Goal: Transaction & Acquisition: Obtain resource

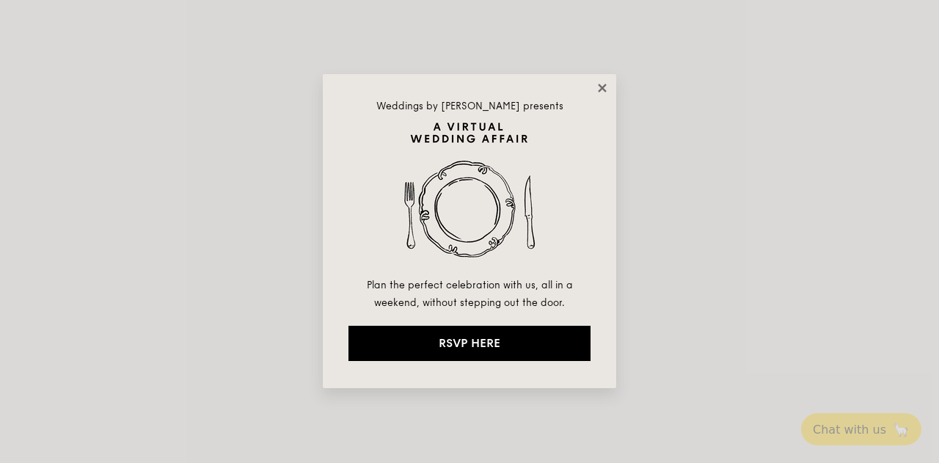
click at [597, 91] on icon at bounding box center [602, 87] width 13 height 13
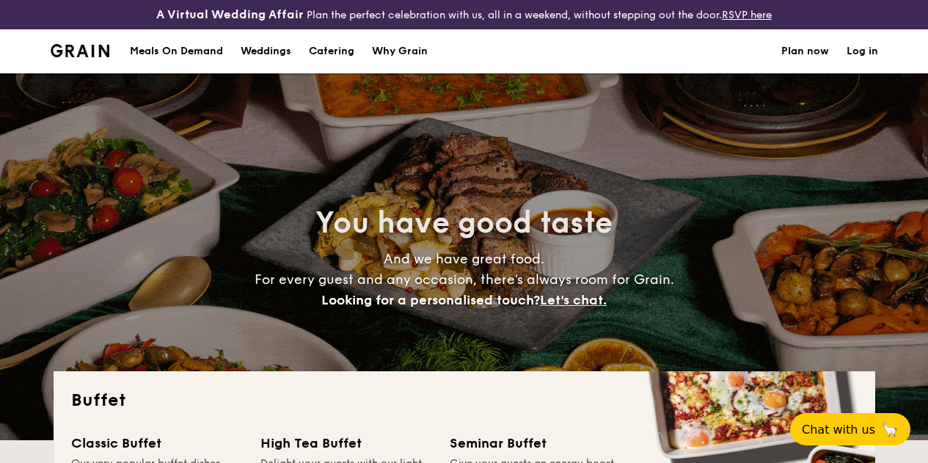
select select
click at [340, 58] on h1 "Catering" at bounding box center [331, 51] width 45 height 44
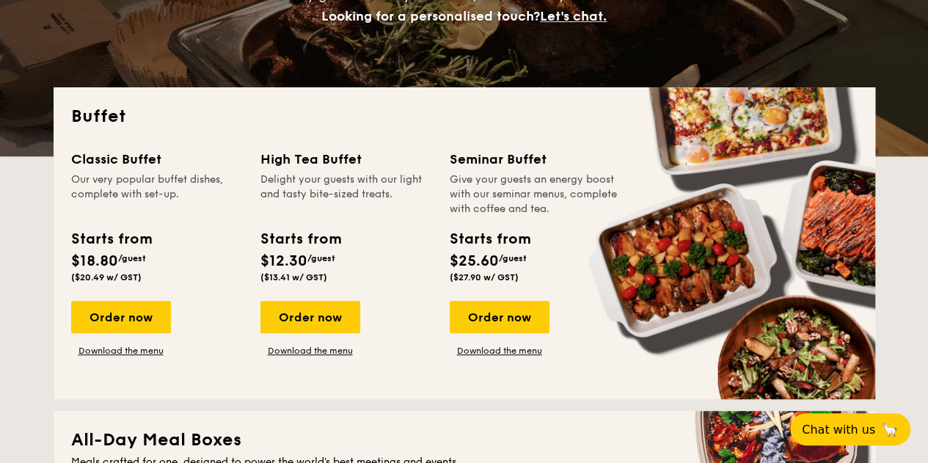
scroll to position [288, 0]
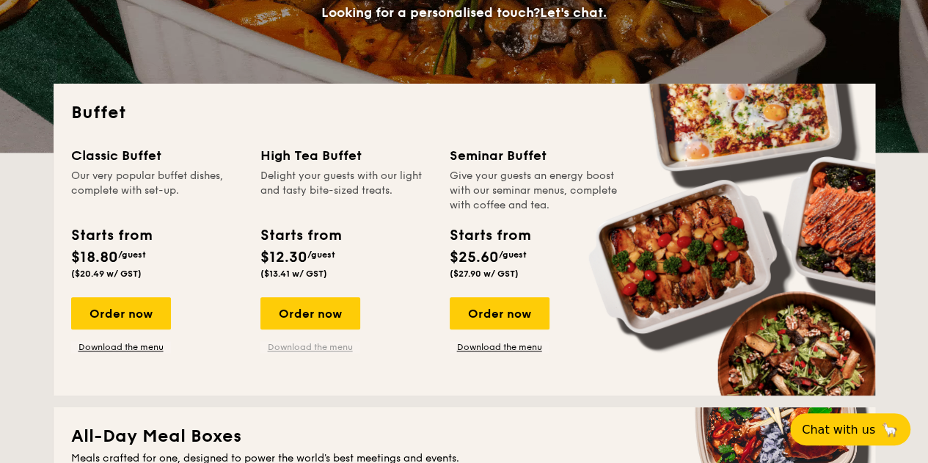
click at [324, 353] on link "Download the menu" at bounding box center [310, 347] width 100 height 12
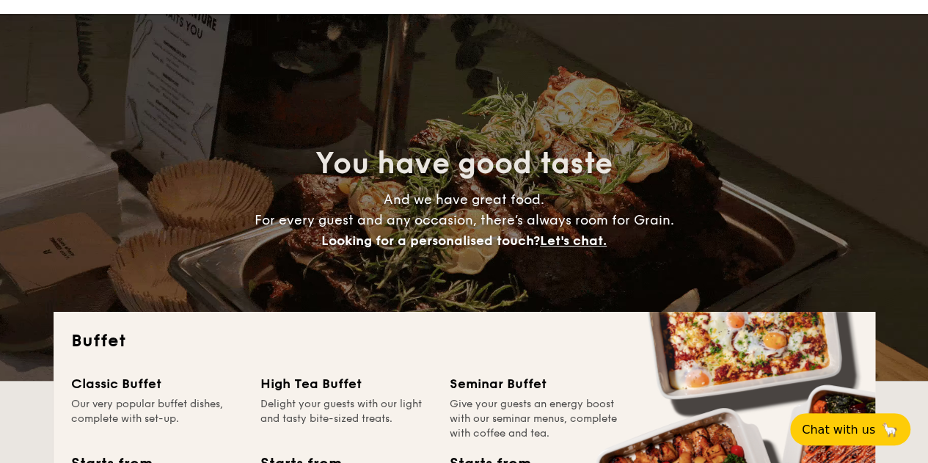
scroll to position [56, 0]
